Goal: Task Accomplishment & Management: Manage account settings

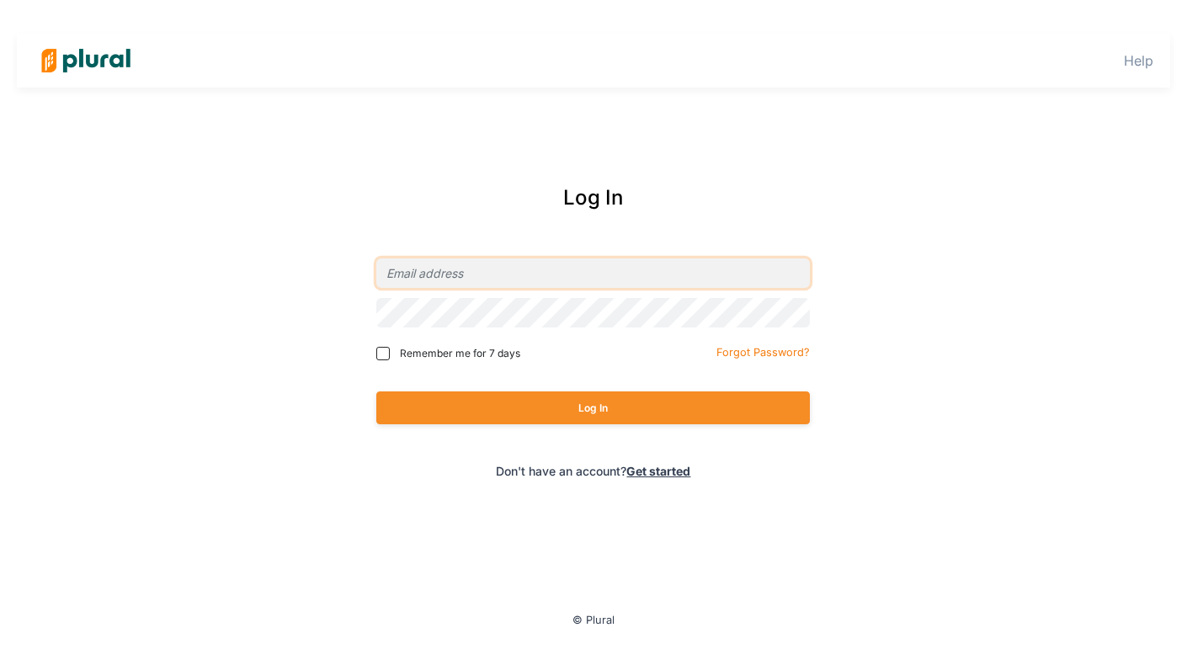
type input "[EMAIL_ADDRESS][DOMAIN_NAME]"
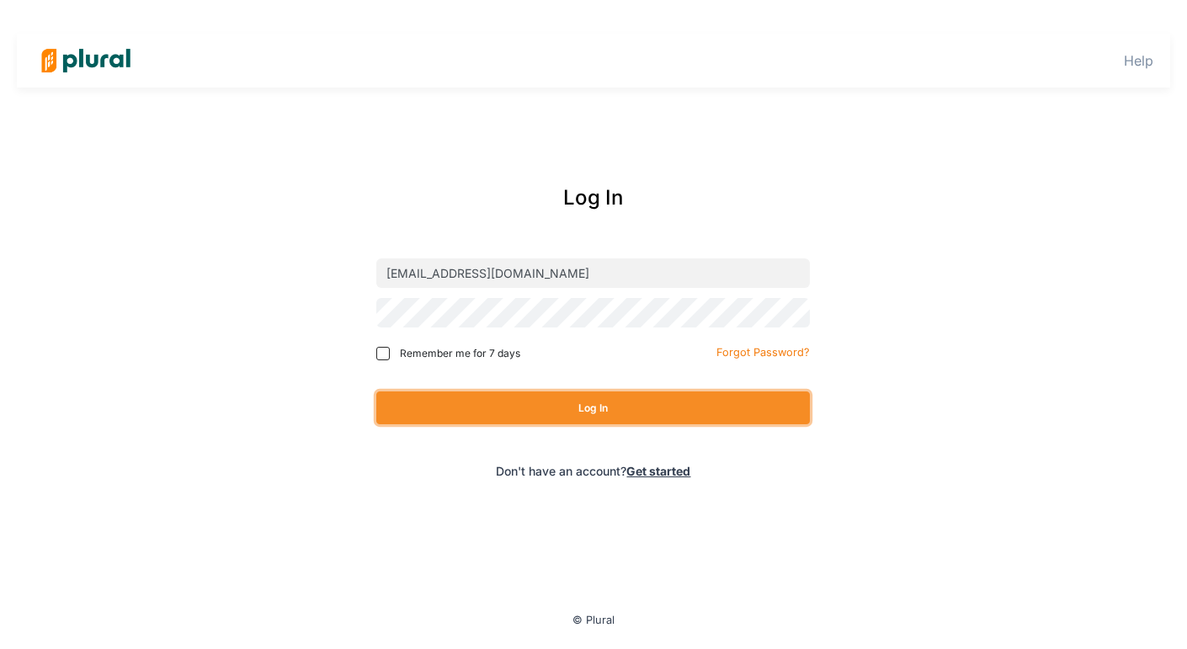
click at [550, 404] on button "Log In" at bounding box center [592, 407] width 433 height 33
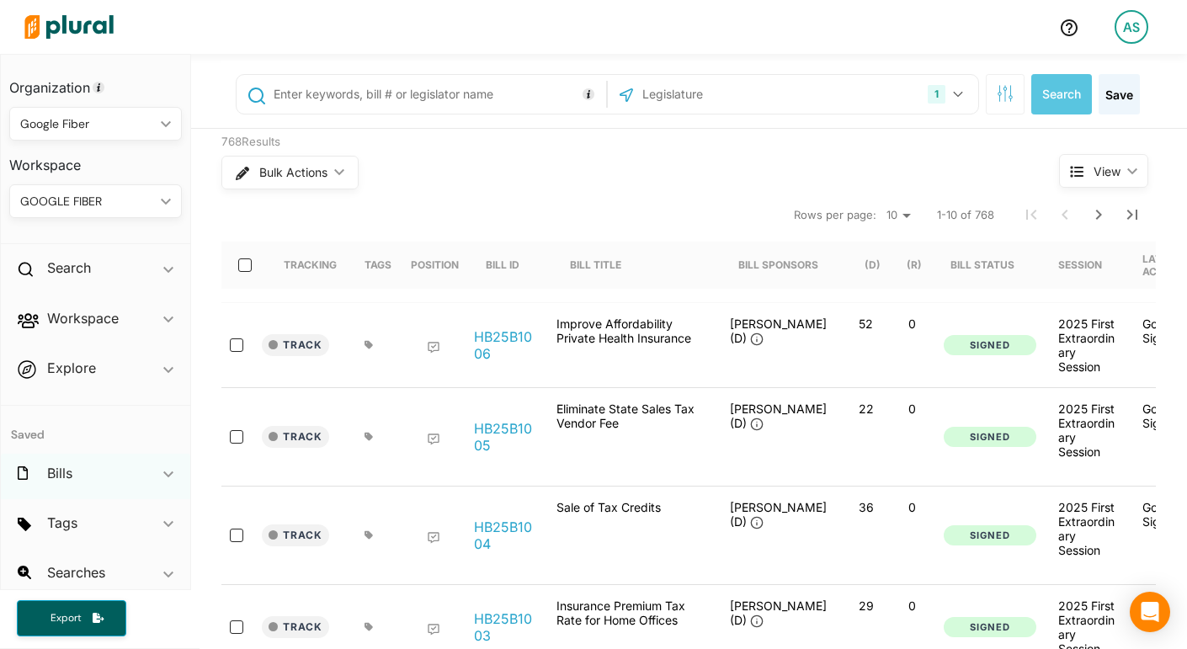
click at [171, 473] on icon "ic_keyboard_arrow_down" at bounding box center [168, 475] width 10 height 8
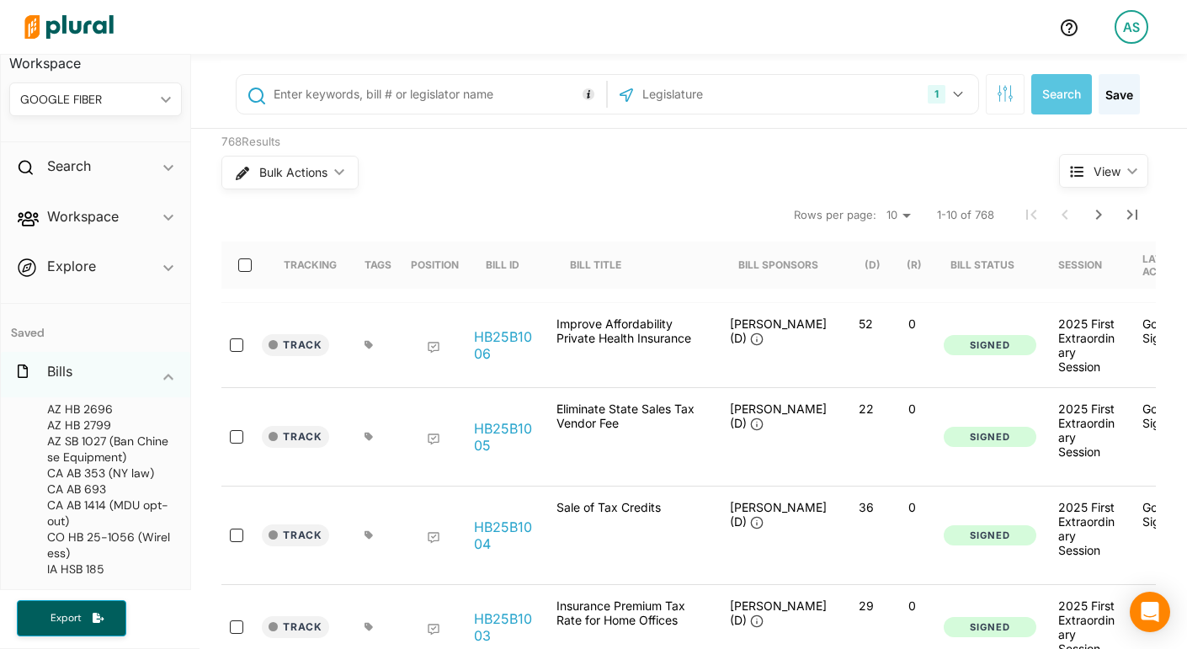
scroll to position [102, 0]
click at [375, 99] on input "text" at bounding box center [437, 94] width 331 height 32
paste input "SB-716"
click at [291, 89] on input "SB-716" at bounding box center [437, 94] width 331 height 32
type input "SB 716"
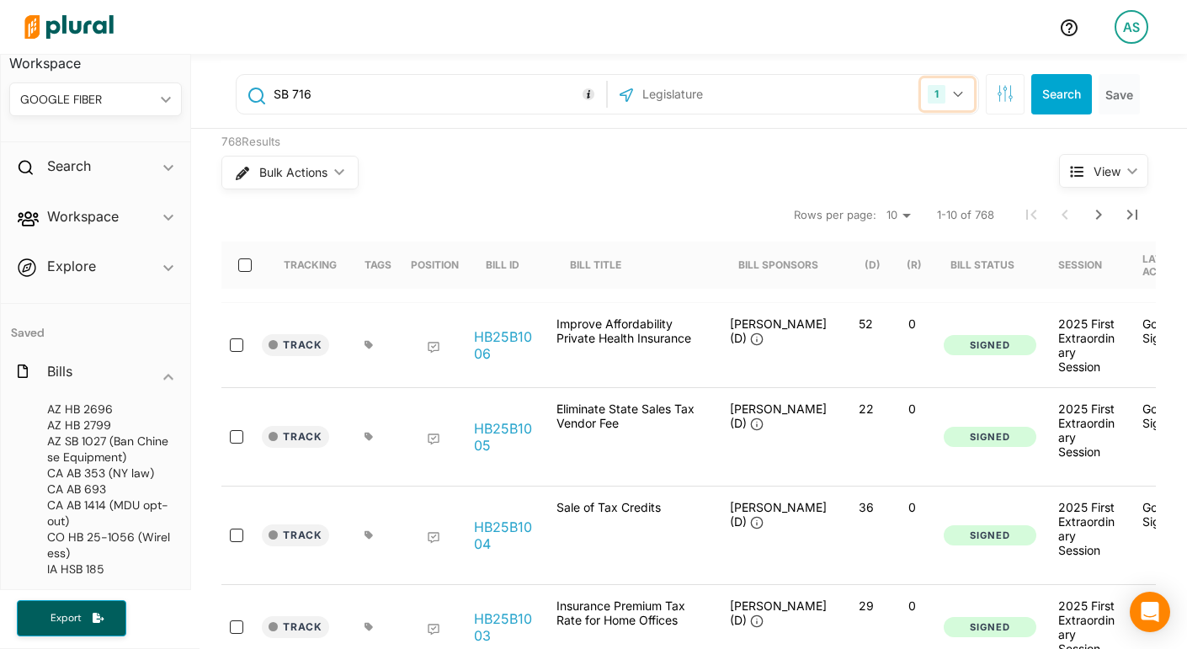
click at [961, 92] on icon "button" at bounding box center [957, 95] width 9 height 6
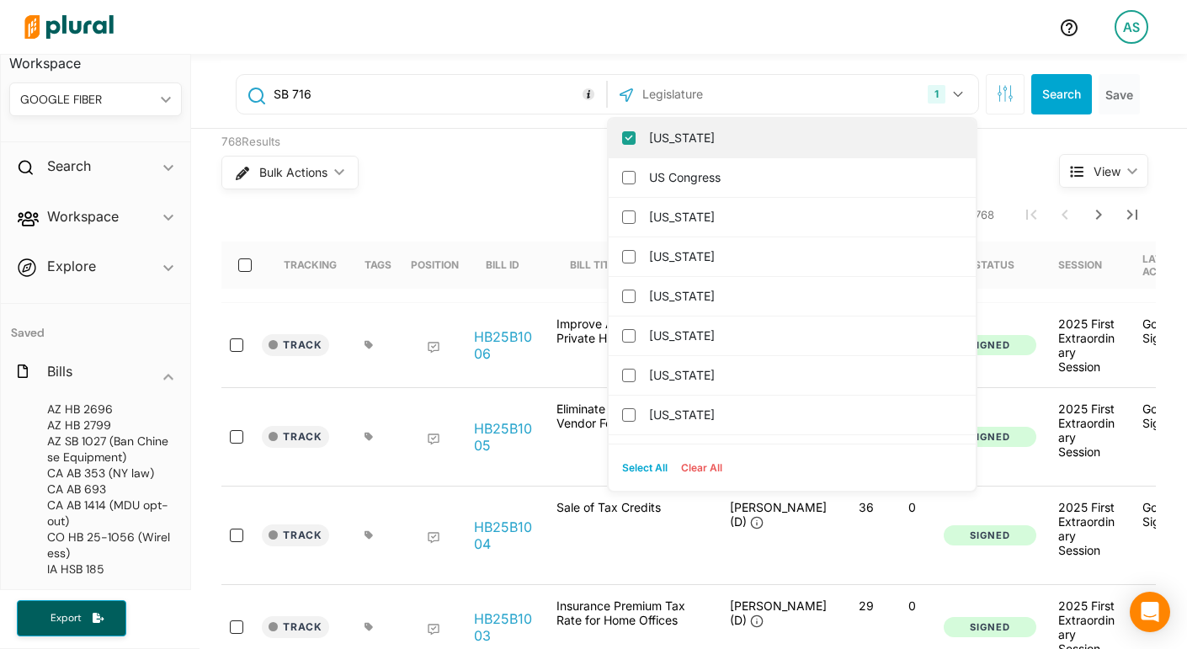
click at [629, 138] on input "[US_STATE]" at bounding box center [628, 137] width 13 height 13
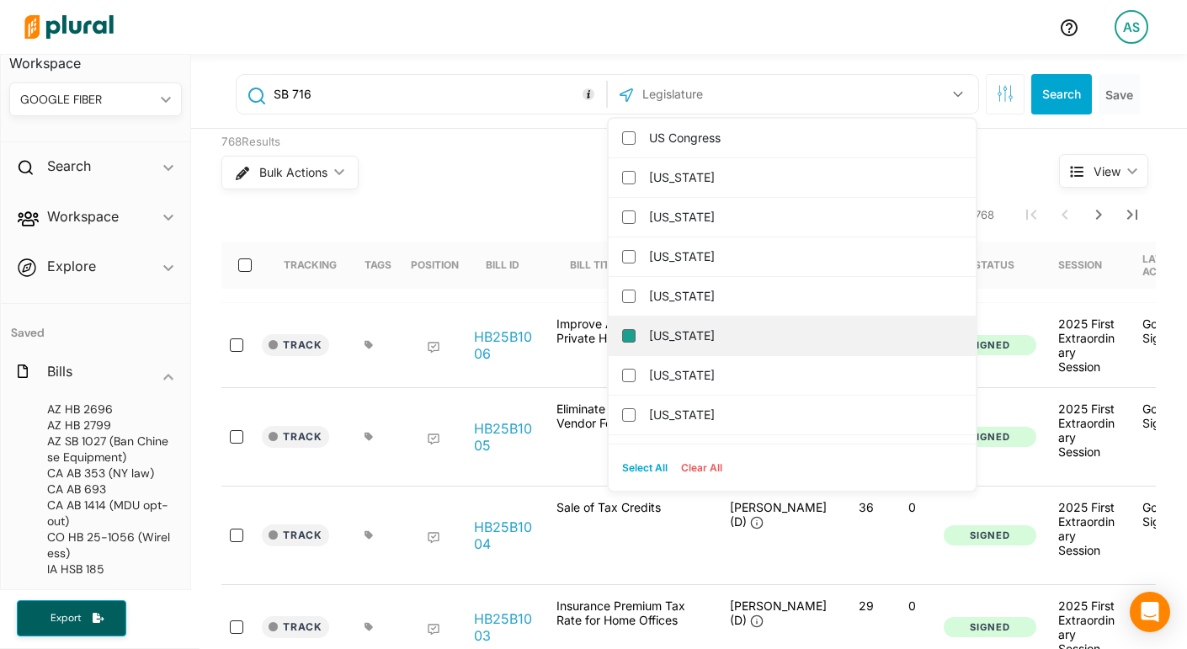
click at [629, 335] on input "[US_STATE]" at bounding box center [628, 335] width 13 height 13
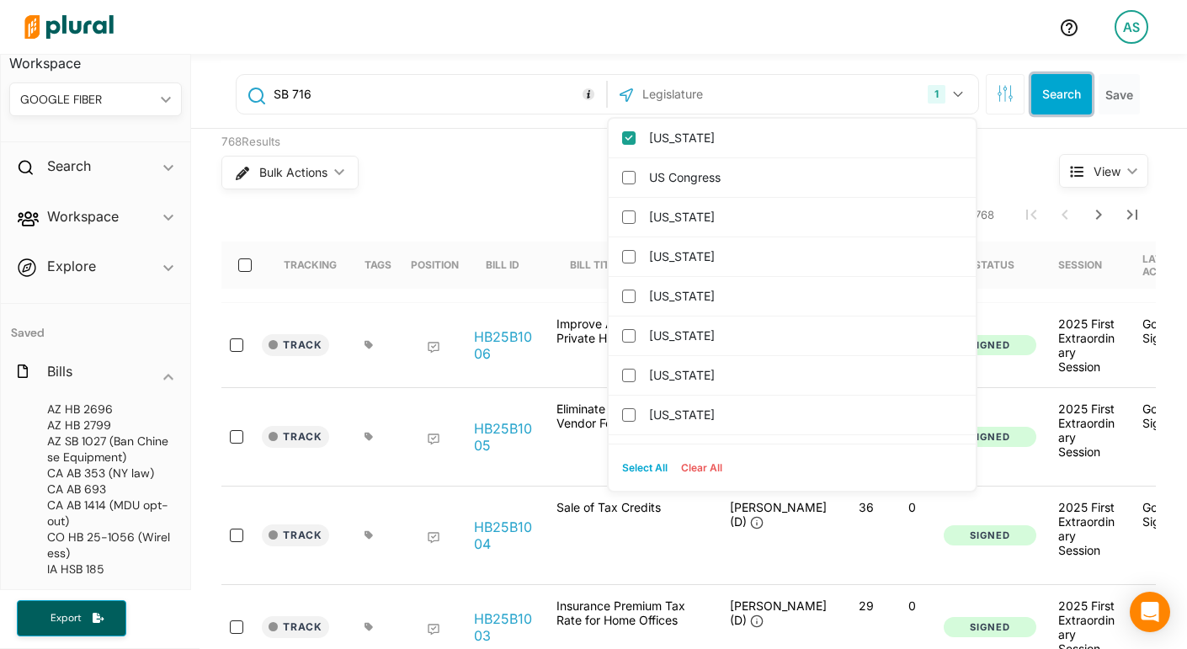
click at [1067, 89] on button "Search" at bounding box center [1061, 94] width 61 height 40
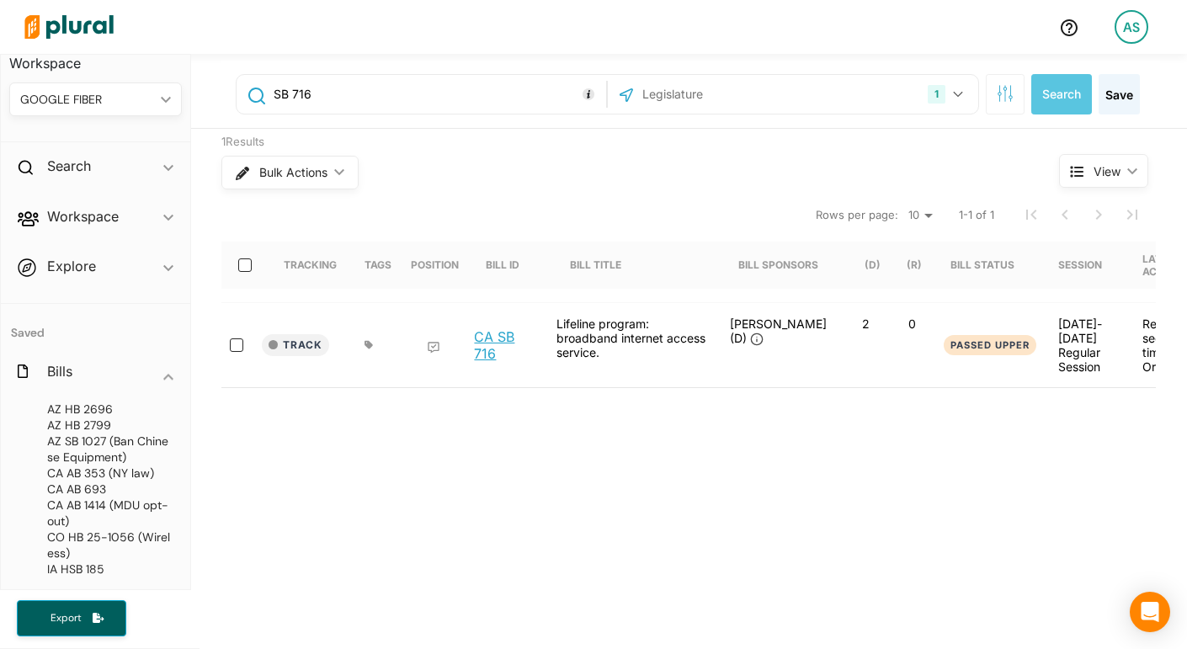
click at [492, 348] on link "CA SB 716" at bounding box center [506, 345] width 64 height 34
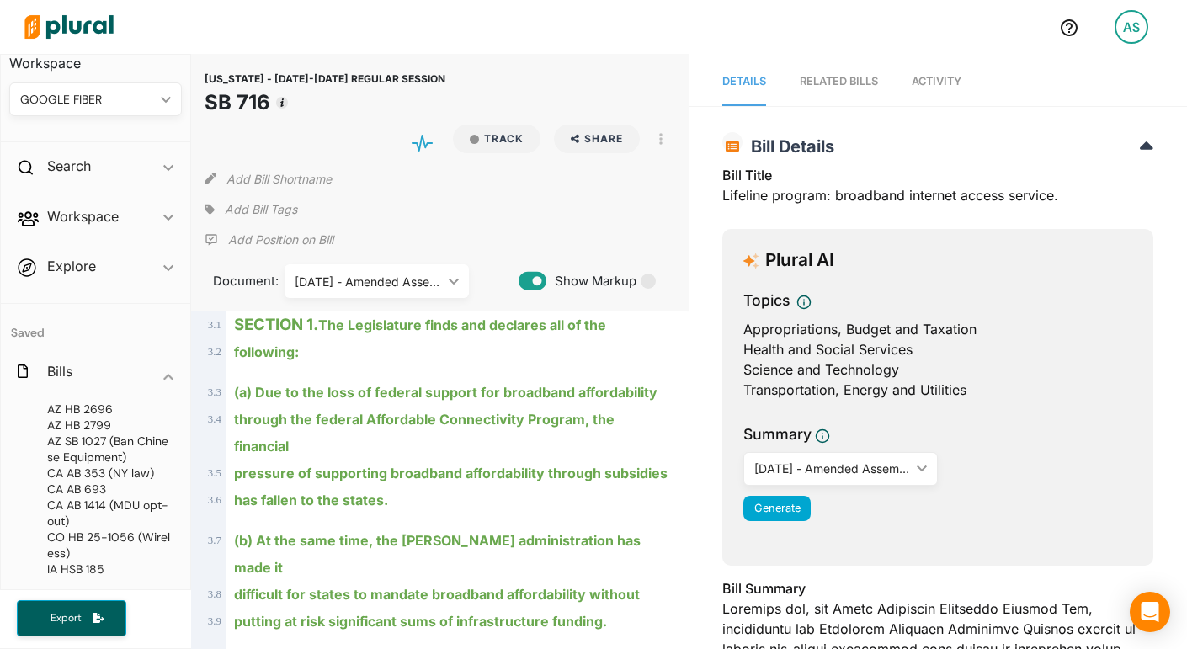
click at [275, 178] on button "Add Bill Shortname" at bounding box center [278, 178] width 105 height 27
type input "l"
type input "Lifeline $30 100/20"
click at [321, 492] on ins "has fallen to the states." at bounding box center [311, 500] width 154 height 17
click at [500, 145] on button "Track" at bounding box center [497, 139] width 88 height 29
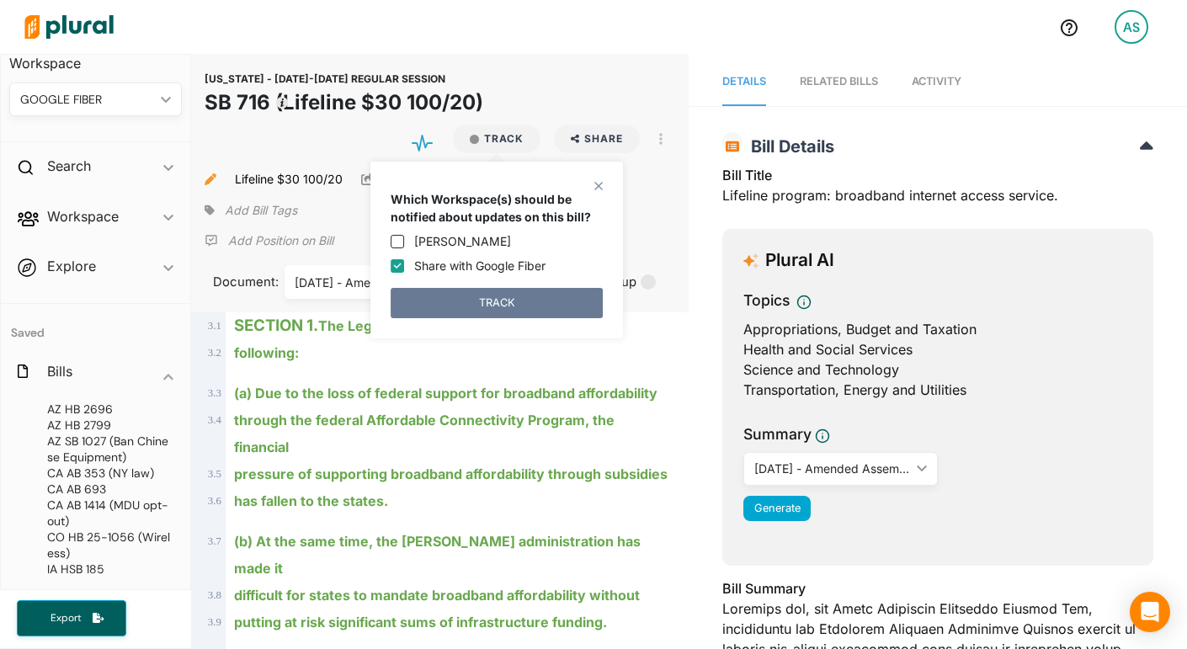
click at [495, 293] on button "TRACK" at bounding box center [497, 303] width 212 height 30
